Goal: Task Accomplishment & Management: Use online tool/utility

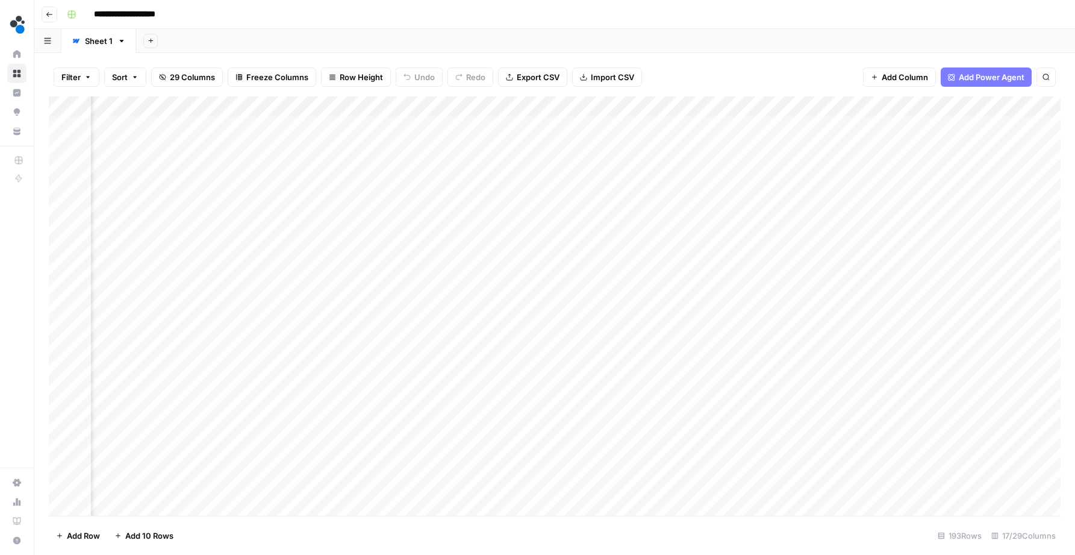
scroll to position [0, 714]
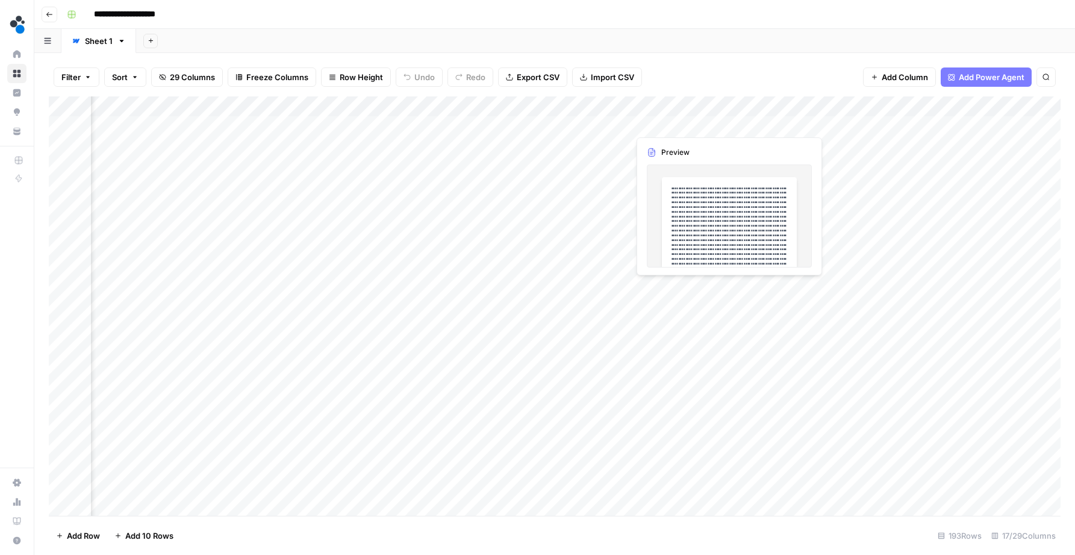
click at [688, 120] on div "Add Column" at bounding box center [555, 307] width 1012 height 422
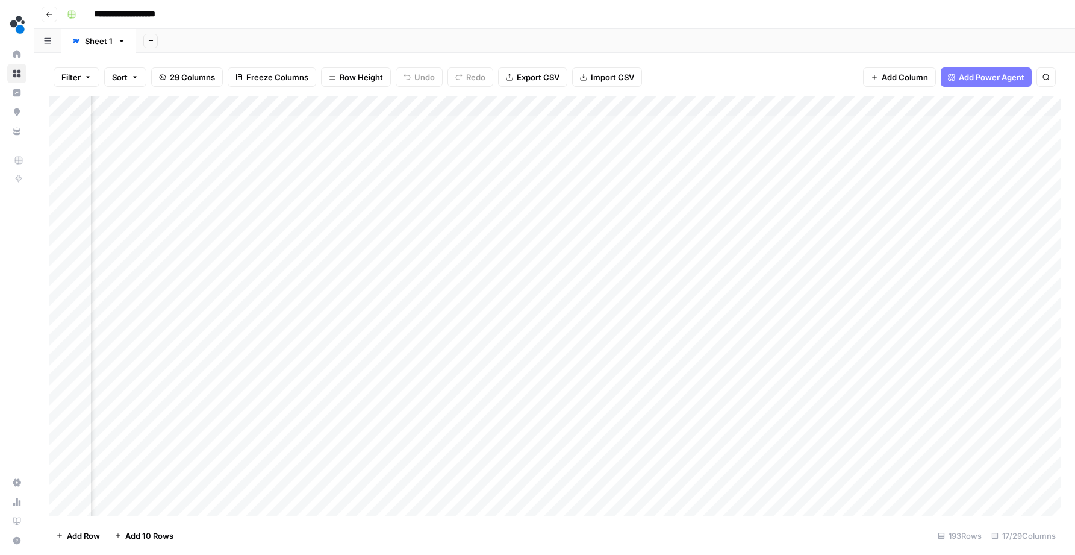
click at [688, 120] on div at bounding box center [684, 123] width 110 height 22
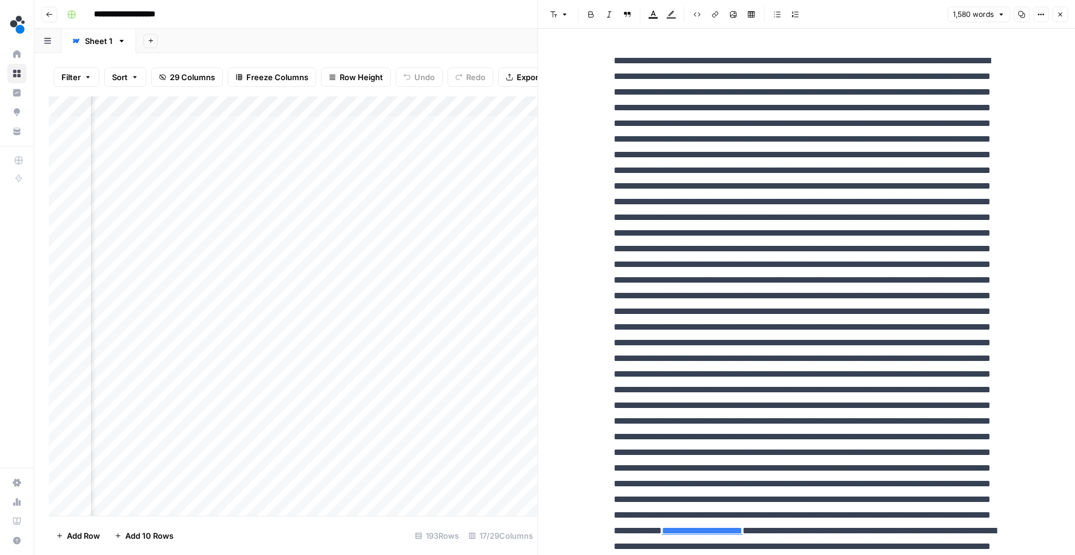
click at [1062, 18] on button "Close" at bounding box center [1060, 15] width 16 height 16
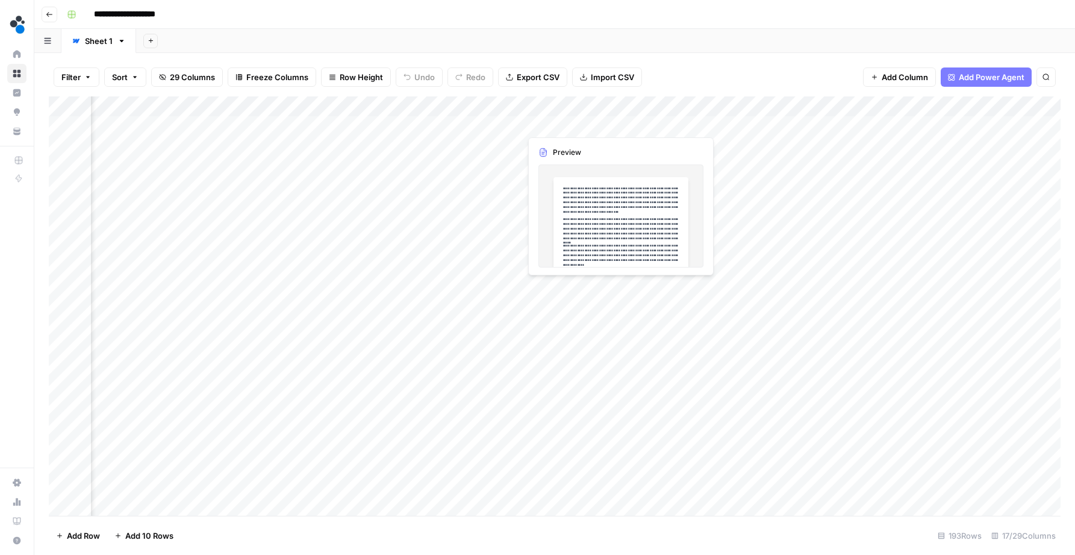
click at [560, 123] on div "Add Column" at bounding box center [555, 307] width 1012 height 422
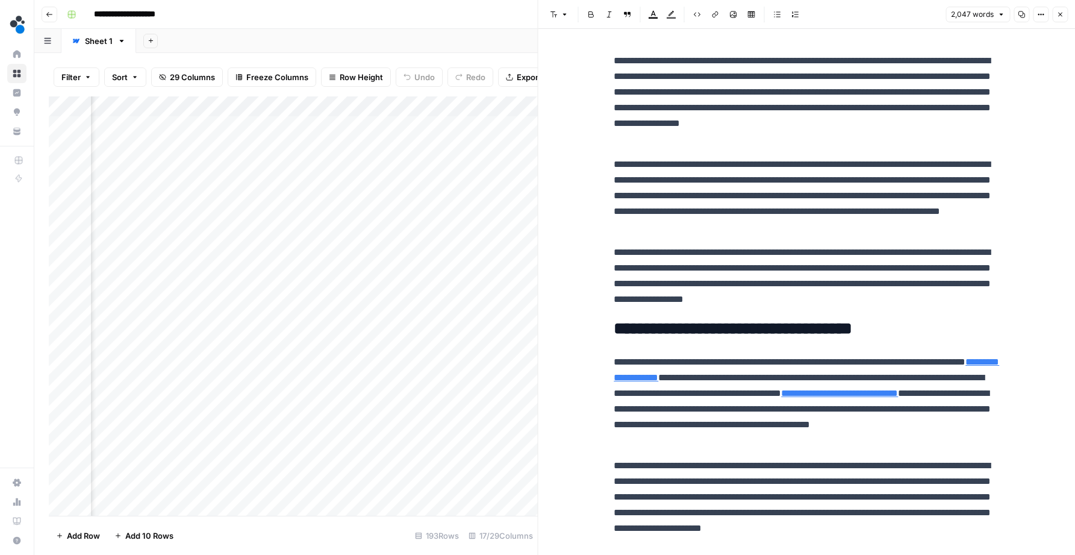
click at [1065, 17] on button "Close" at bounding box center [1060, 15] width 16 height 16
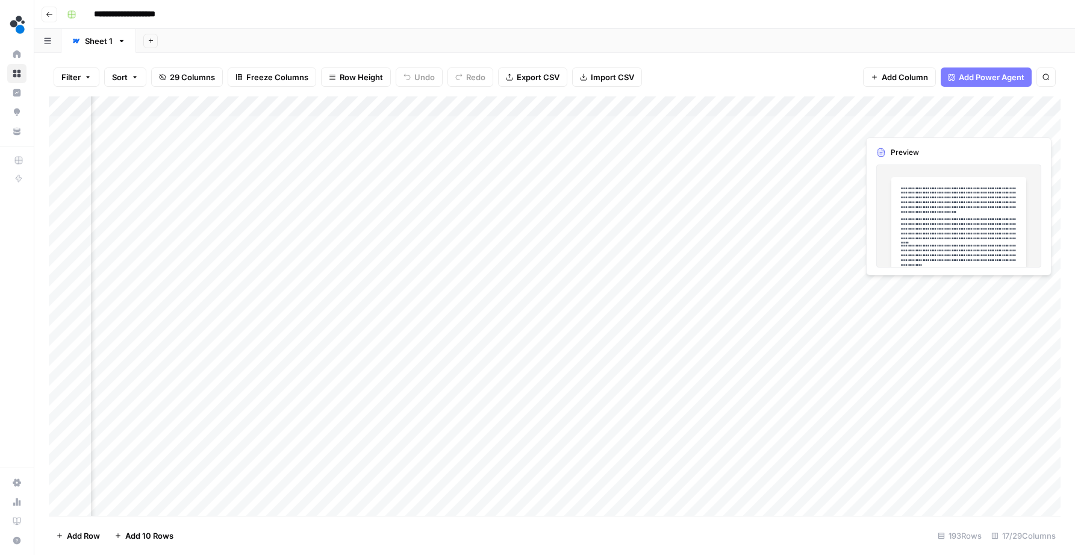
click at [903, 122] on div "Add Column" at bounding box center [555, 307] width 1012 height 422
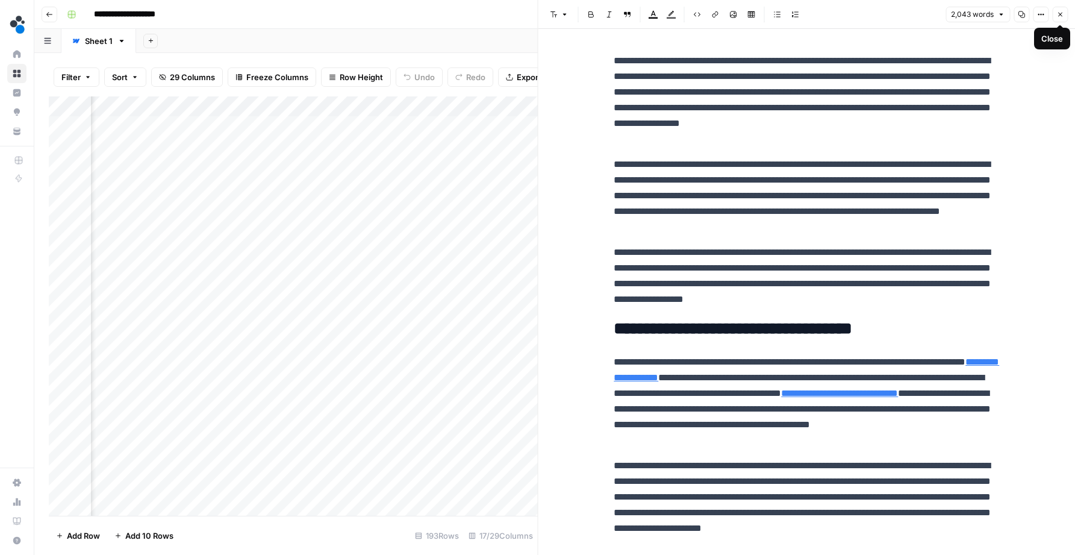
click at [1062, 14] on icon "button" at bounding box center [1059, 14] width 7 height 7
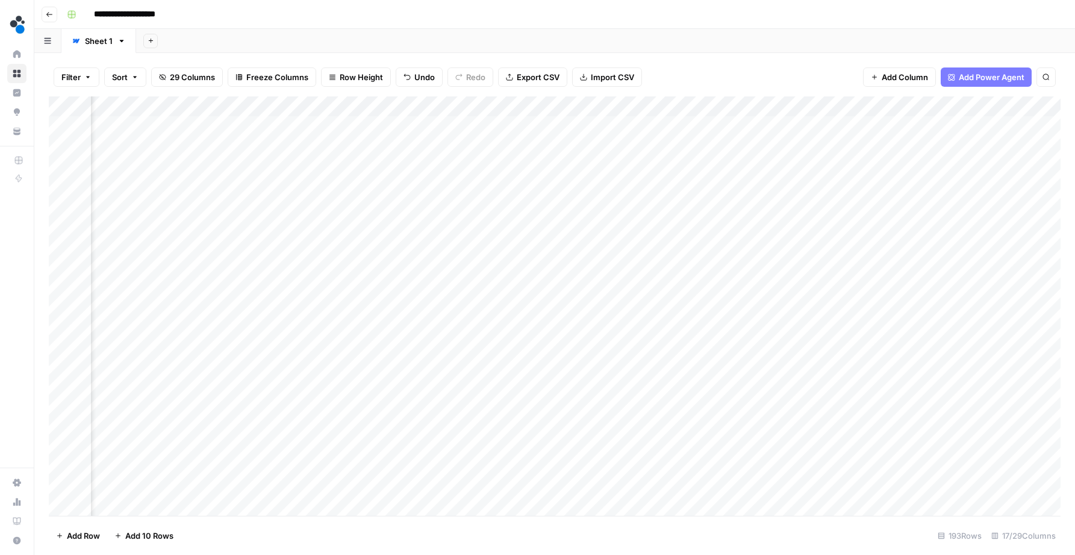
click at [782, 122] on div "Add Column" at bounding box center [555, 307] width 1012 height 422
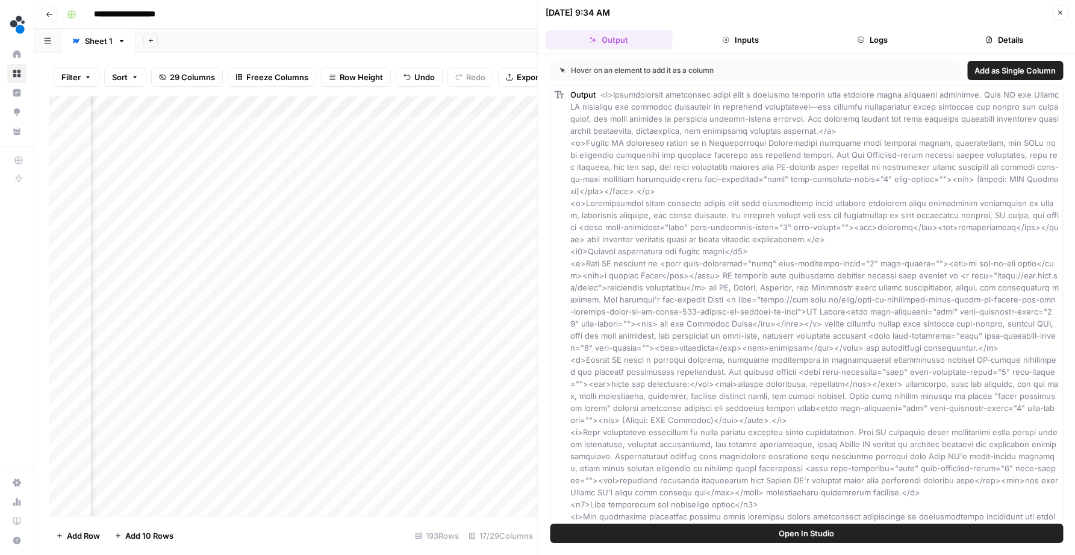
click at [1010, 40] on button "Details" at bounding box center [1004, 39] width 127 height 19
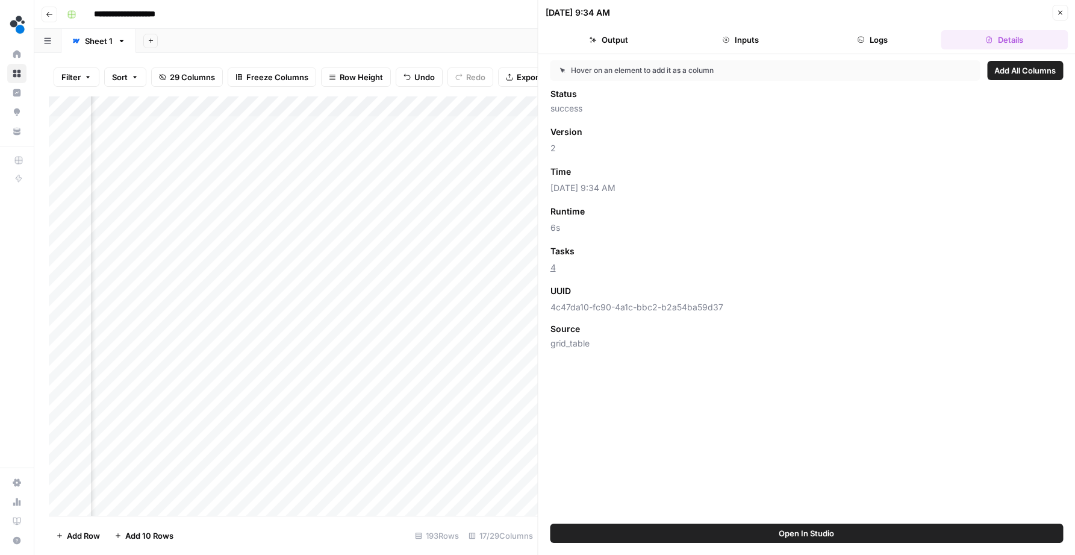
click at [912, 37] on button "Logs" at bounding box center [872, 39] width 127 height 19
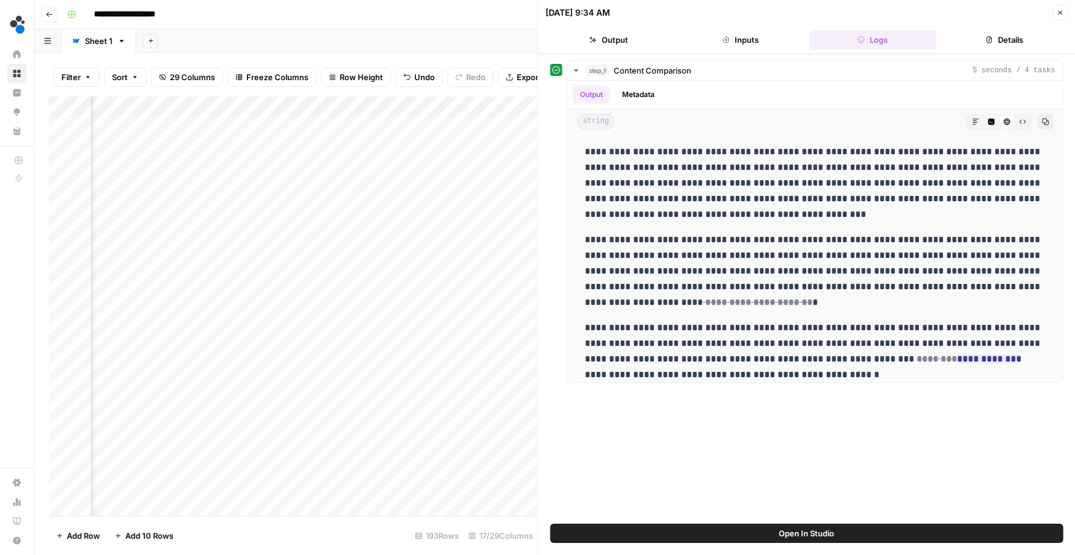
click at [755, 37] on button "Inputs" at bounding box center [740, 39] width 127 height 19
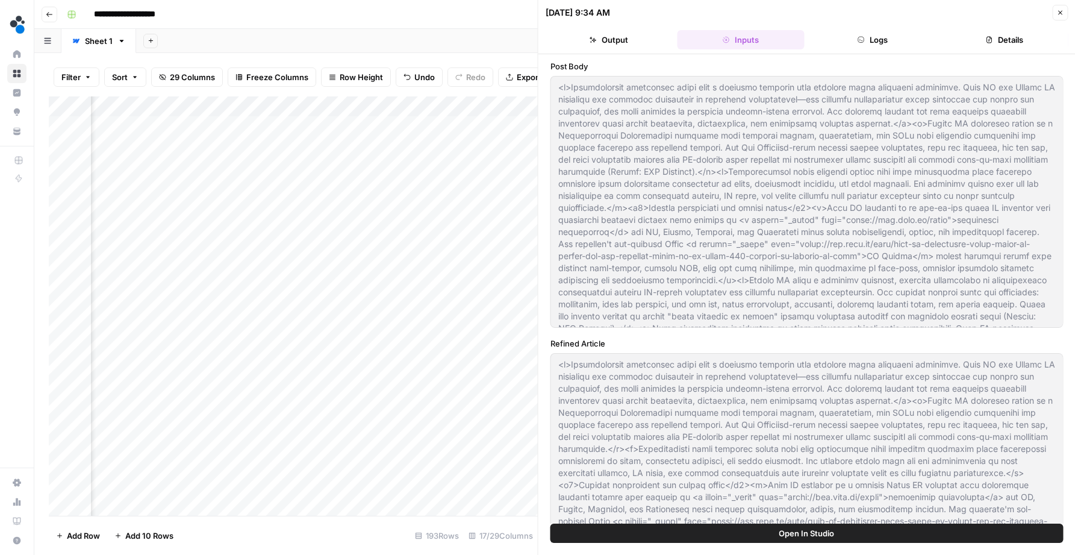
click at [603, 37] on button "Output" at bounding box center [609, 39] width 127 height 19
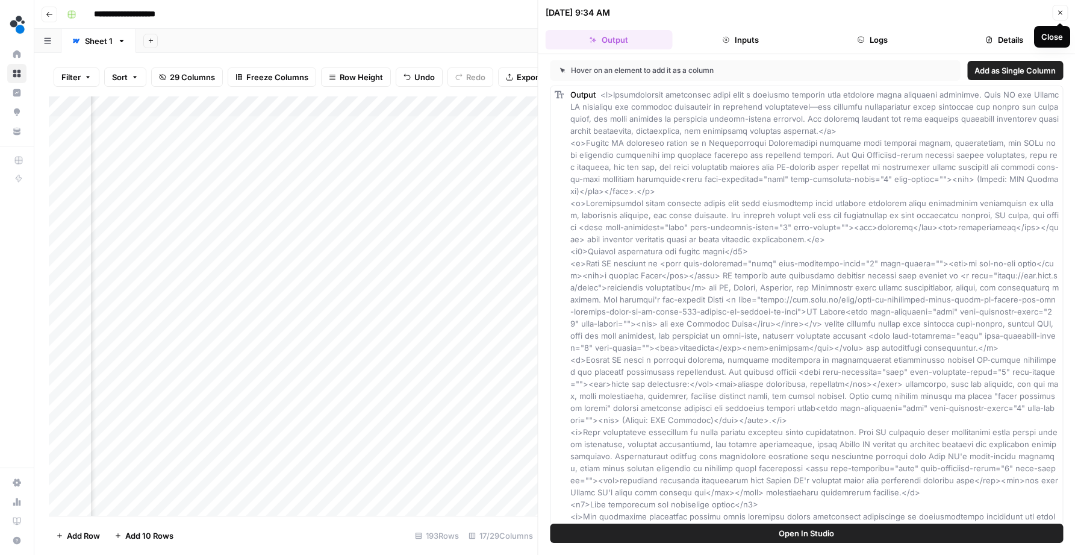
click at [1061, 14] on icon "button" at bounding box center [1060, 13] width 4 height 4
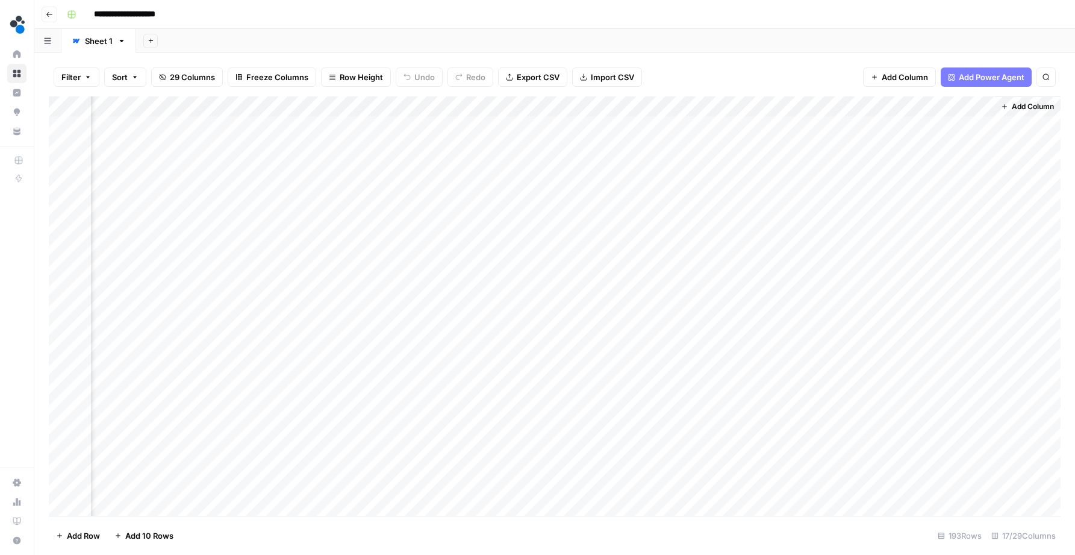
scroll to position [0, 1348]
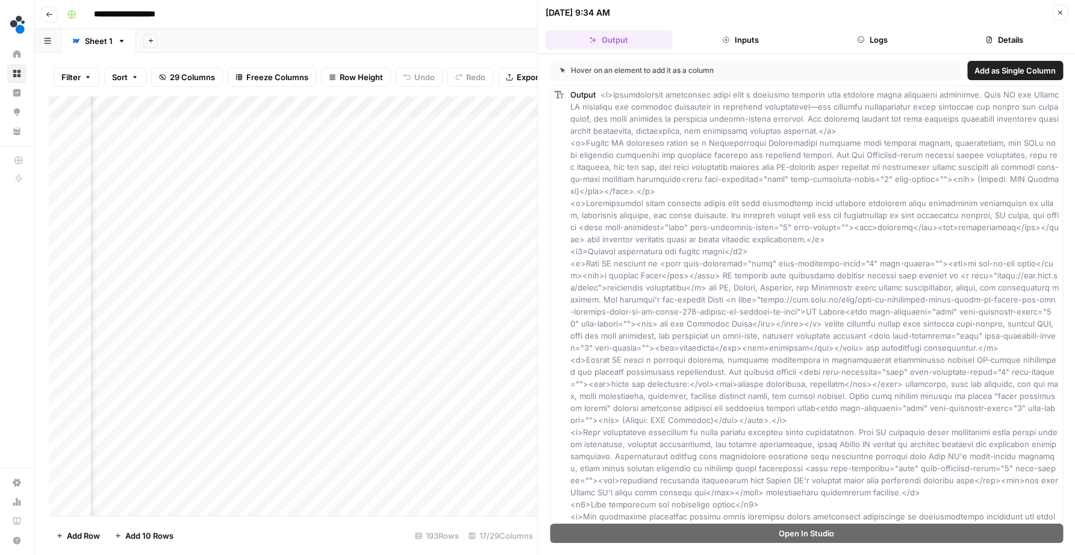
scroll to position [0, 241]
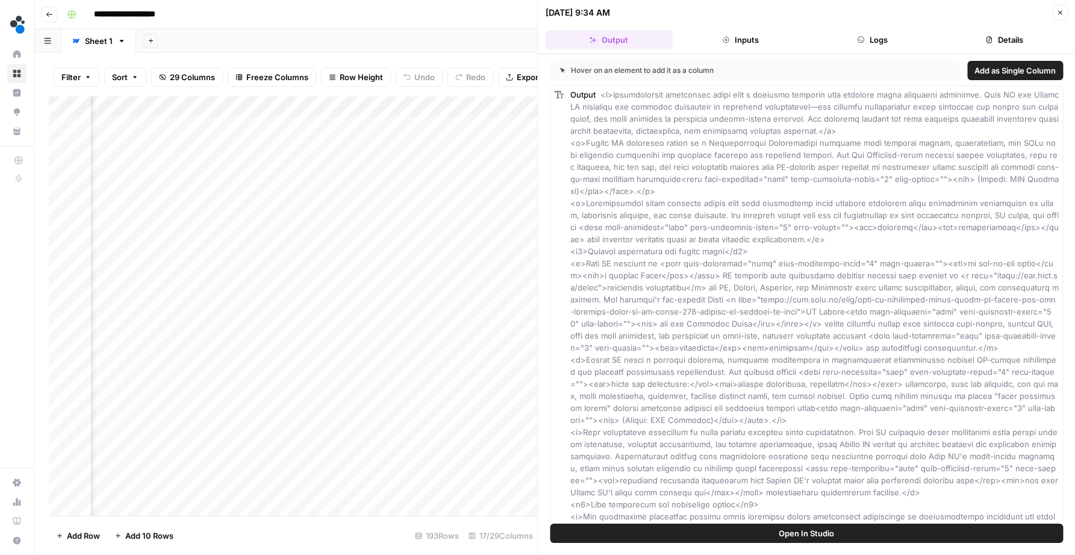
click at [1065, 6] on button "Close" at bounding box center [1060, 13] width 16 height 16
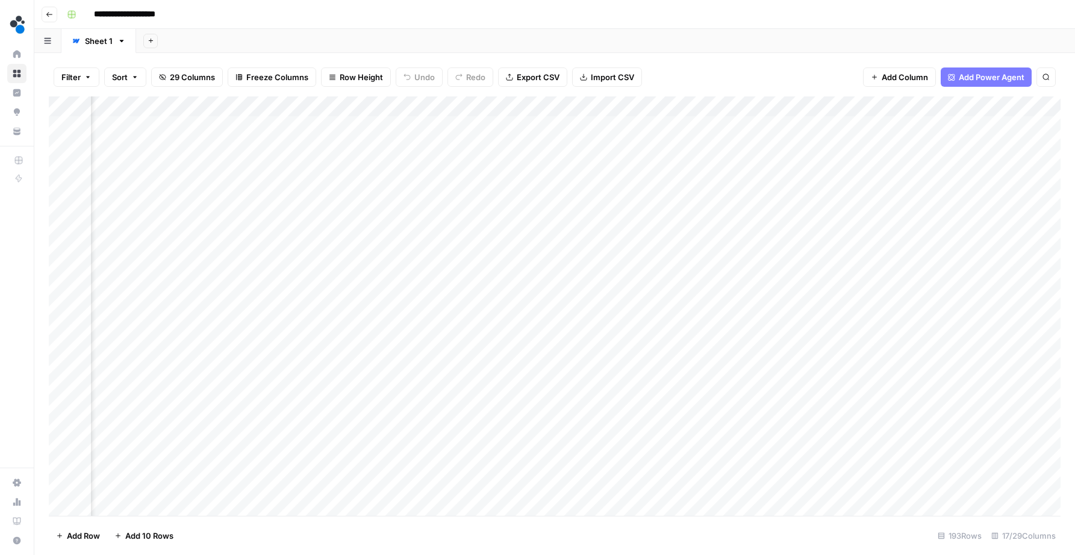
scroll to position [0, 653]
click at [941, 125] on div "Add Column" at bounding box center [555, 307] width 1012 height 422
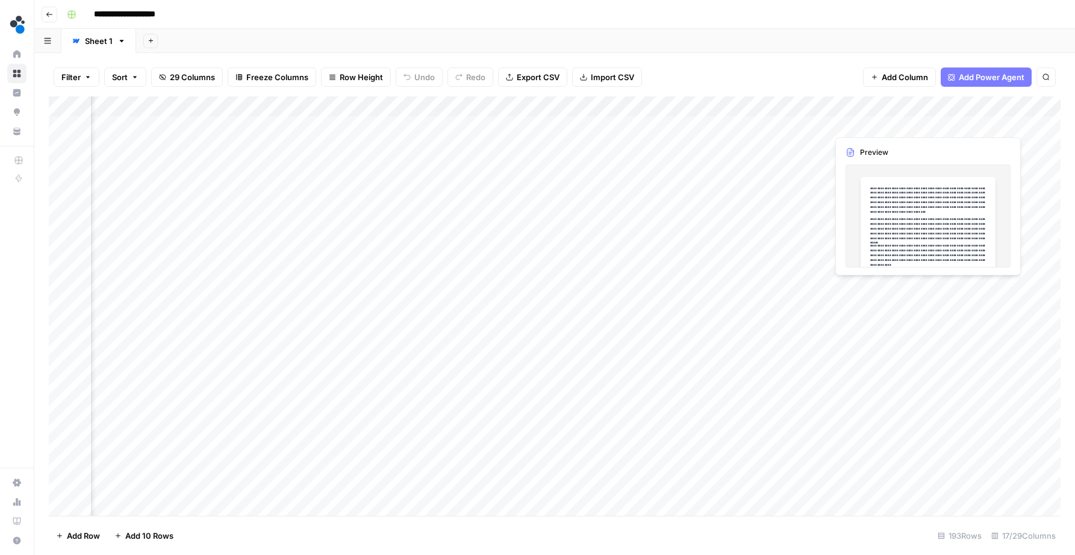
click at [941, 125] on div "Add Column" at bounding box center [555, 307] width 1012 height 422
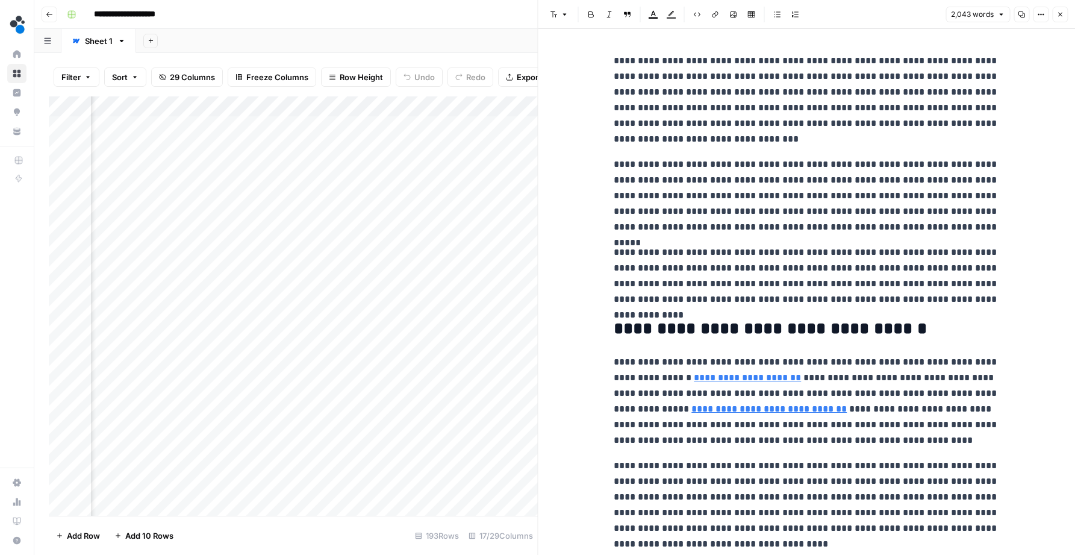
click at [1068, 14] on header "Font style Bold Italic Block quote Text color Highlight color Code block Link I…" at bounding box center [806, 14] width 537 height 29
click at [1065, 14] on button "Close" at bounding box center [1060, 15] width 16 height 16
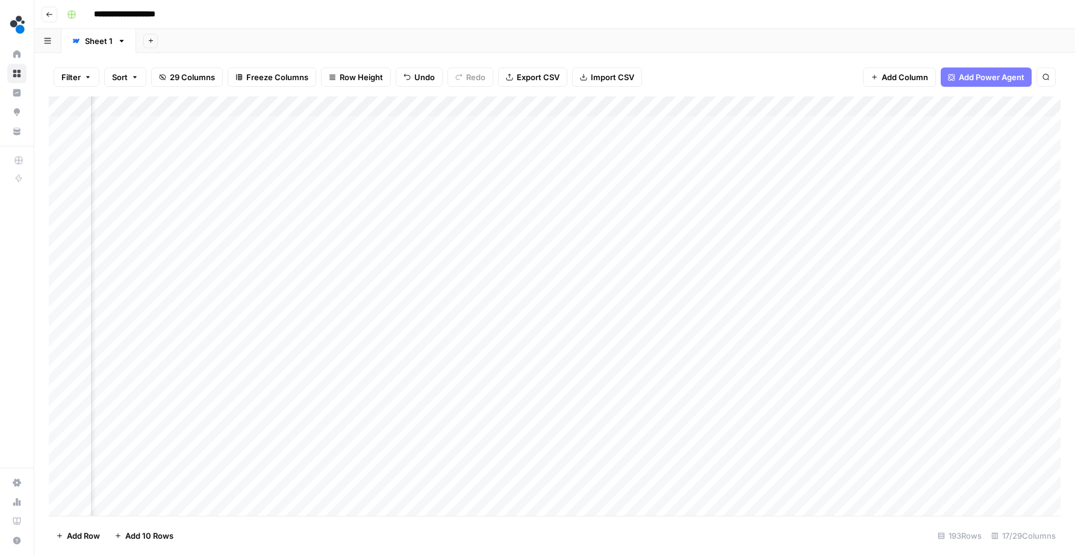
click at [835, 122] on div "Add Column" at bounding box center [555, 307] width 1012 height 422
click at [893, 119] on div "Add Column" at bounding box center [555, 307] width 1012 height 422
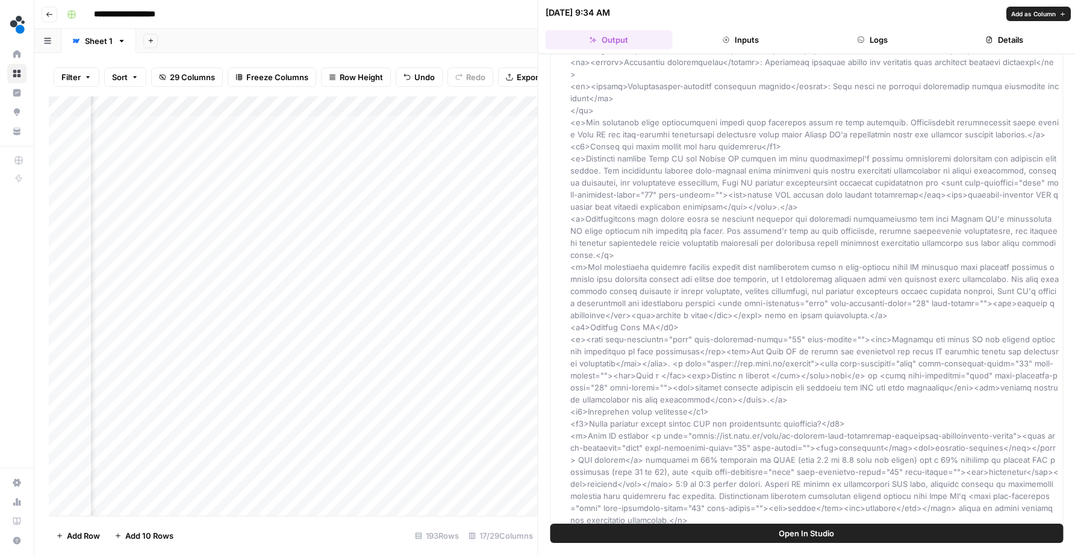
scroll to position [2373, 0]
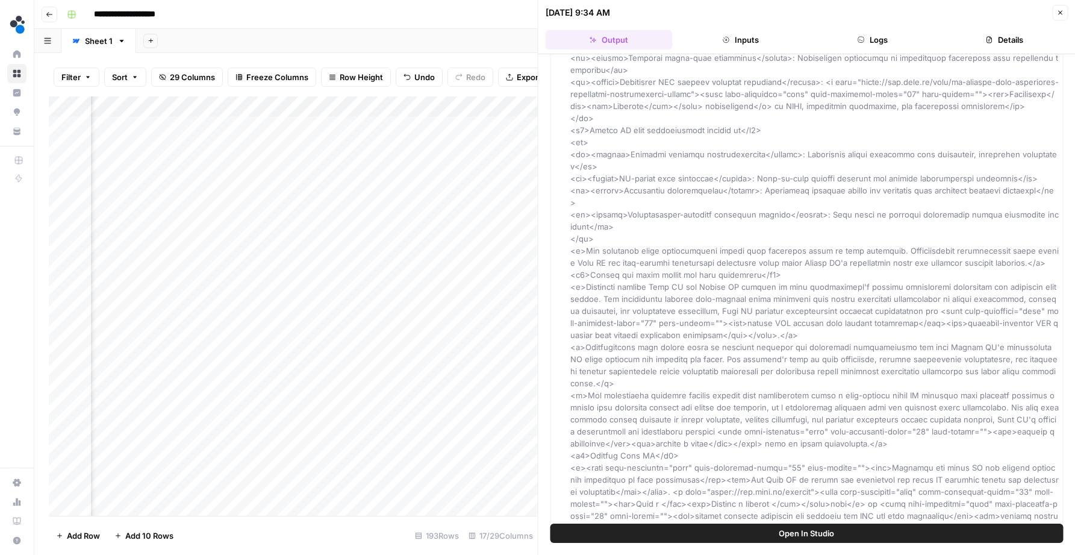
click at [494, 30] on div "Add Sheet" at bounding box center [605, 41] width 939 height 24
click at [1063, 14] on icon "button" at bounding box center [1059, 12] width 7 height 7
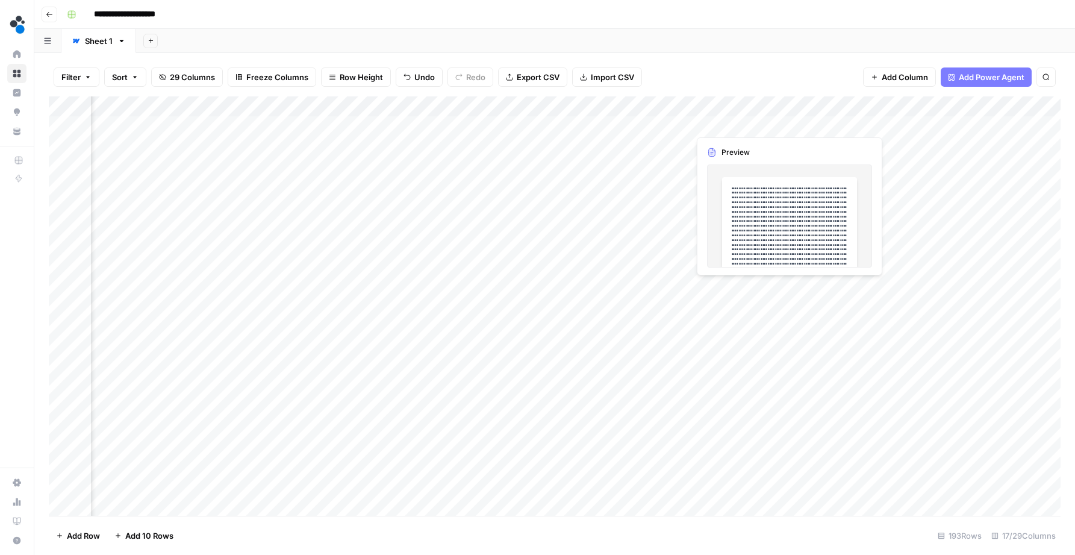
click at [741, 122] on div "Add Column" at bounding box center [555, 307] width 1012 height 422
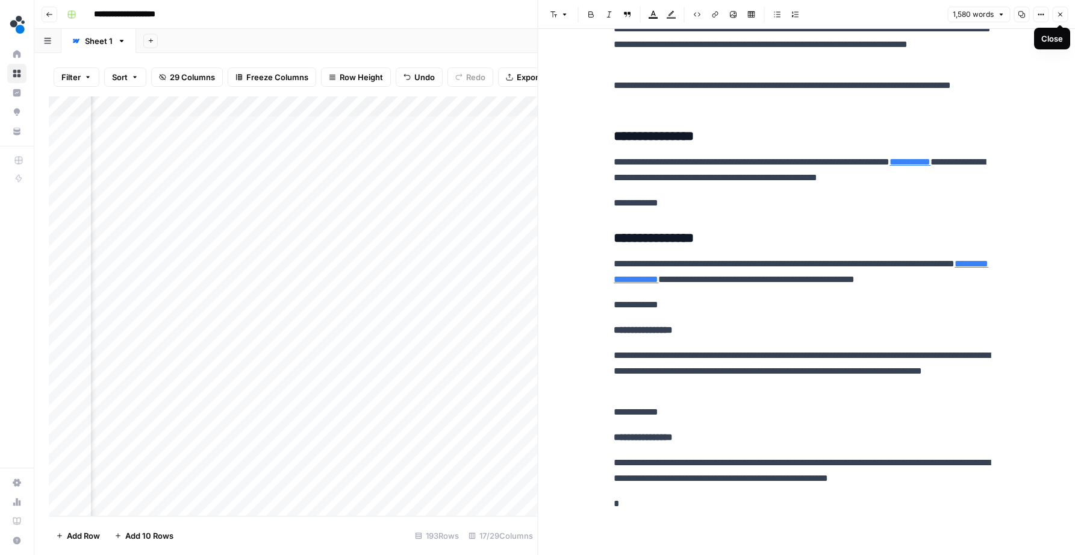
click at [1059, 20] on button "Close" at bounding box center [1060, 15] width 16 height 16
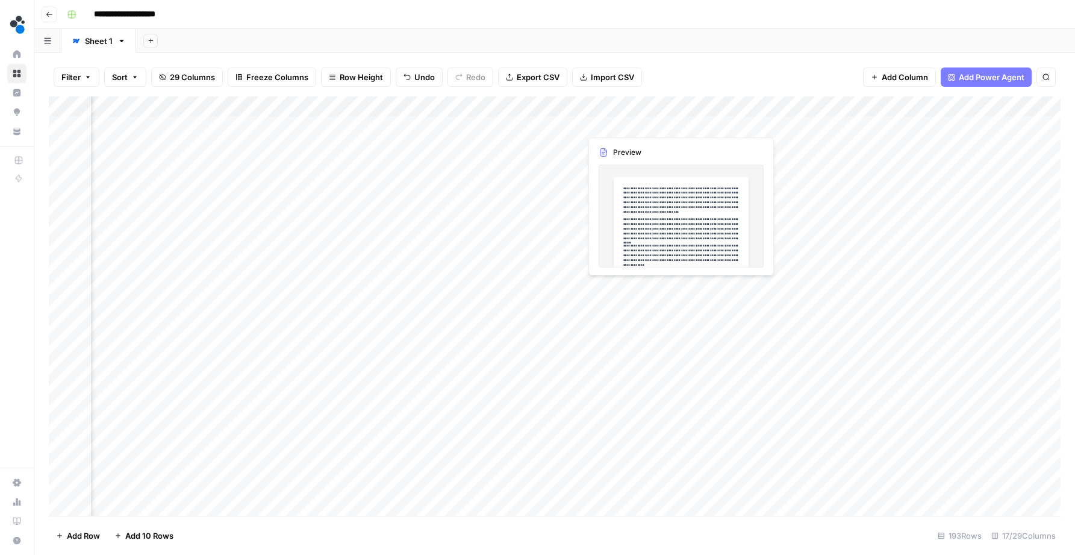
click at [637, 119] on div "Add Column" at bounding box center [555, 307] width 1012 height 422
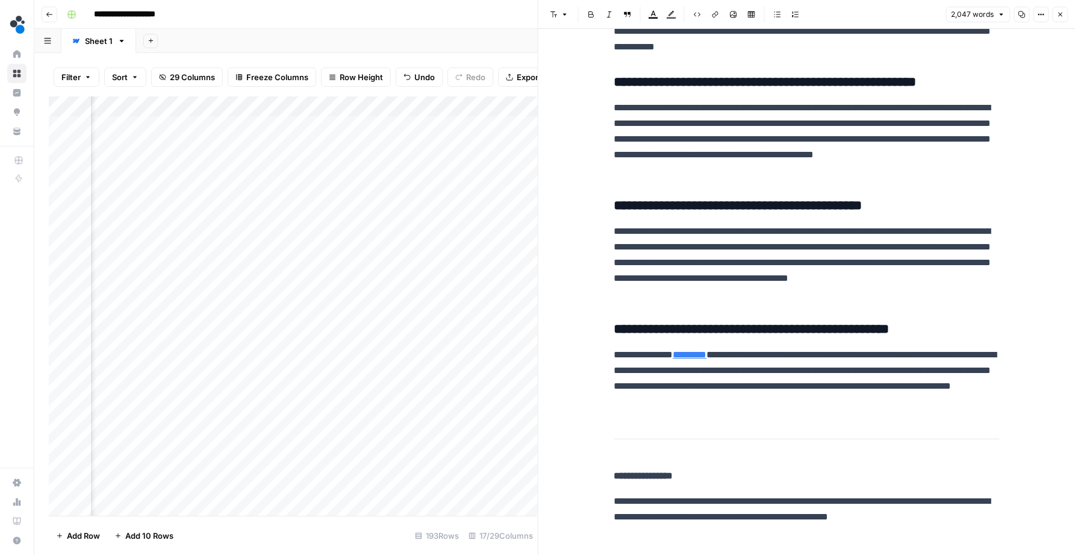
scroll to position [4749, 0]
click at [1061, 13] on icon "button" at bounding box center [1059, 14] width 7 height 7
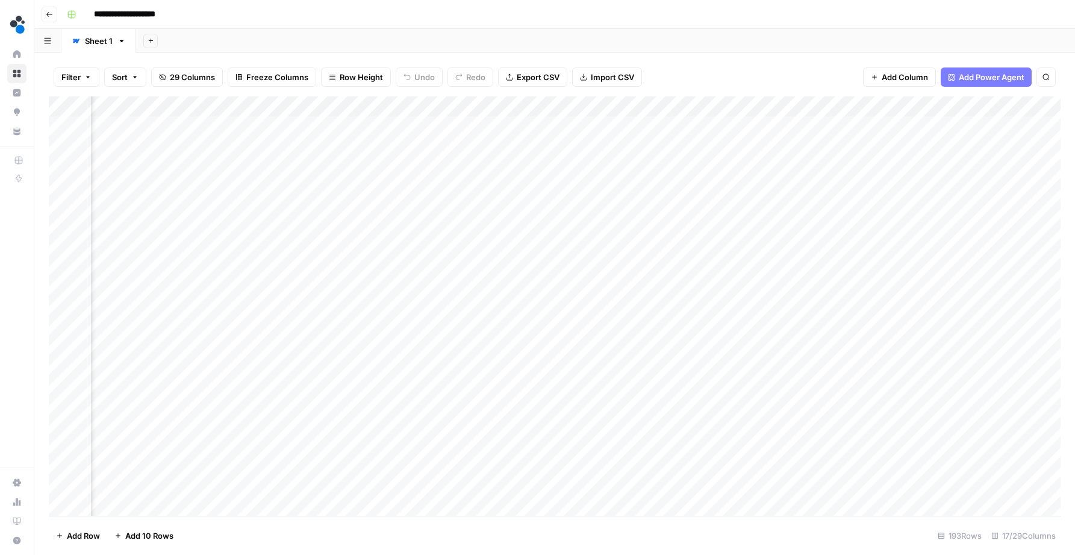
scroll to position [0, 1115]
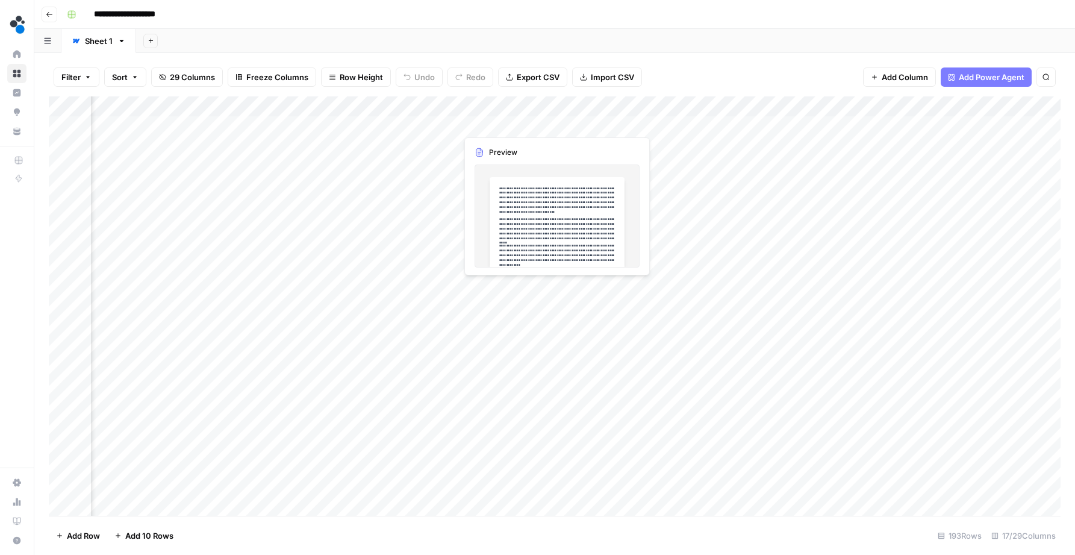
click at [500, 126] on div "Add Column" at bounding box center [555, 307] width 1012 height 422
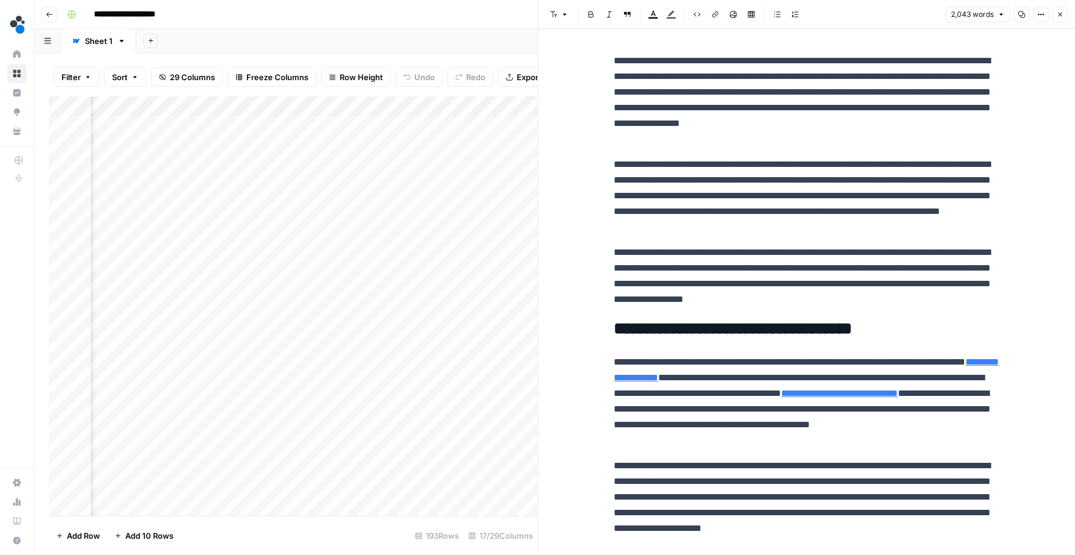
click at [1063, 13] on icon "button" at bounding box center [1059, 14] width 7 height 7
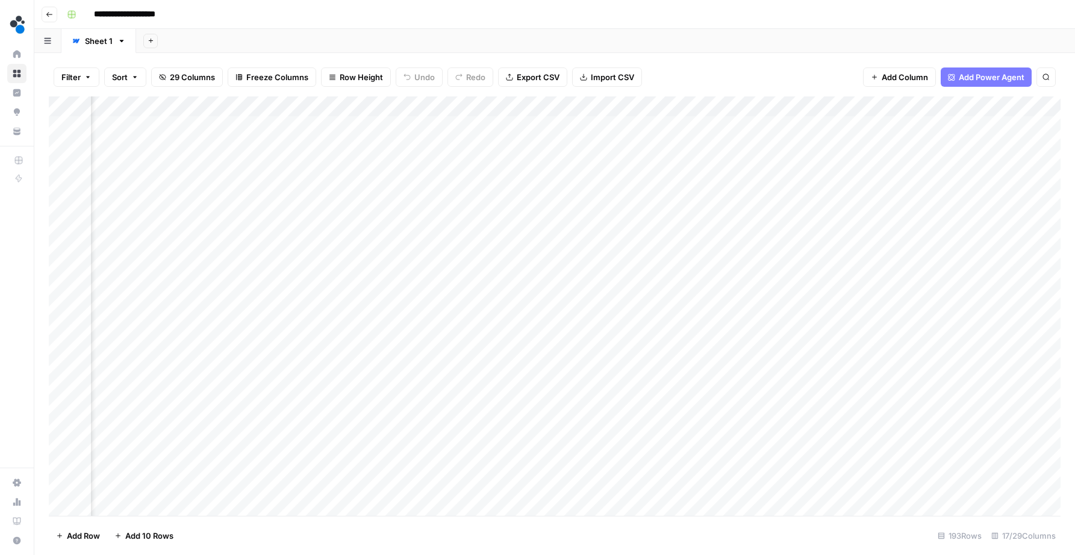
click at [446, 126] on div "Add Column" at bounding box center [555, 307] width 1012 height 422
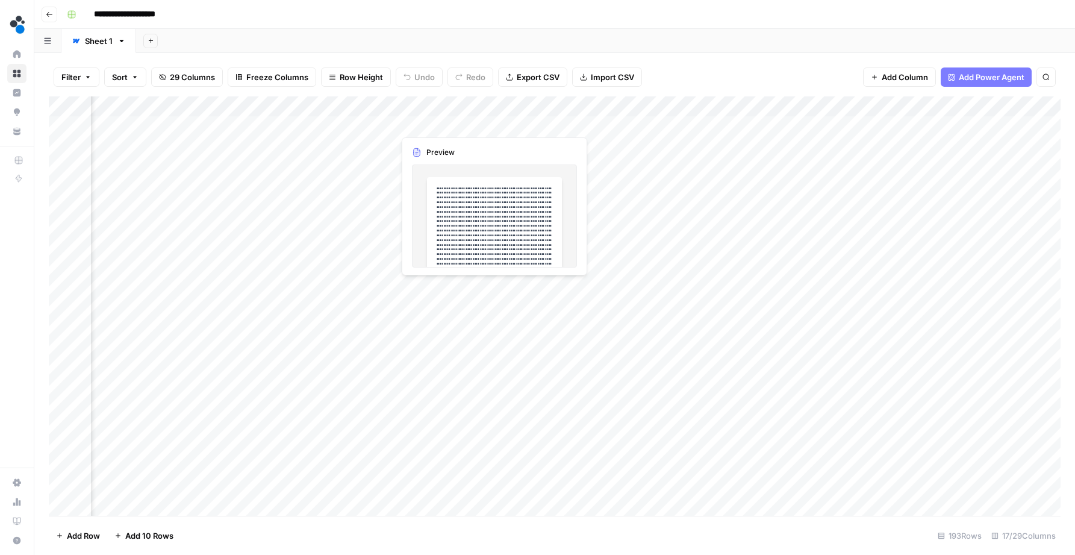
click at [448, 122] on div "Add Column" at bounding box center [555, 307] width 1012 height 422
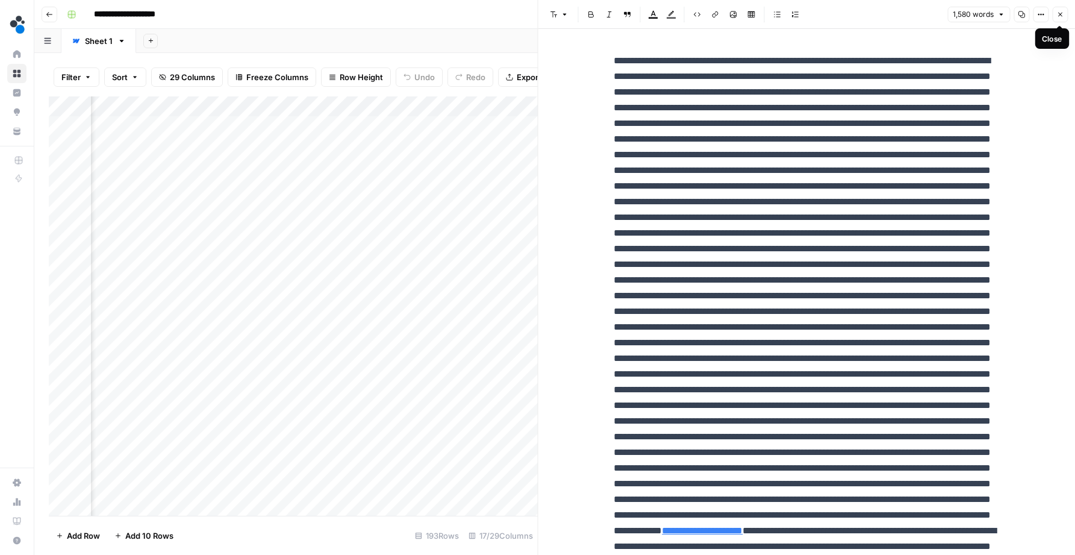
click at [1063, 16] on icon "button" at bounding box center [1059, 14] width 7 height 7
